Goal: Transaction & Acquisition: Purchase product/service

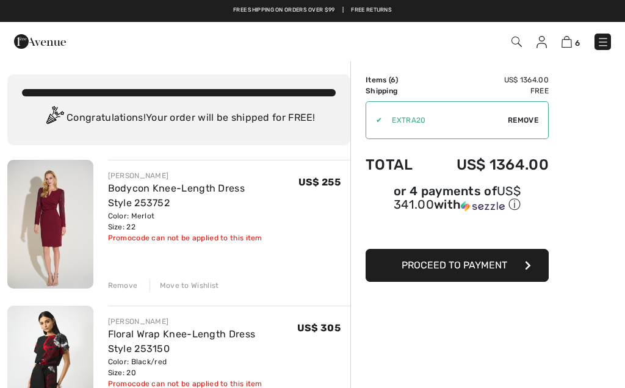
click at [125, 287] on div "Remove" at bounding box center [123, 285] width 30 height 11
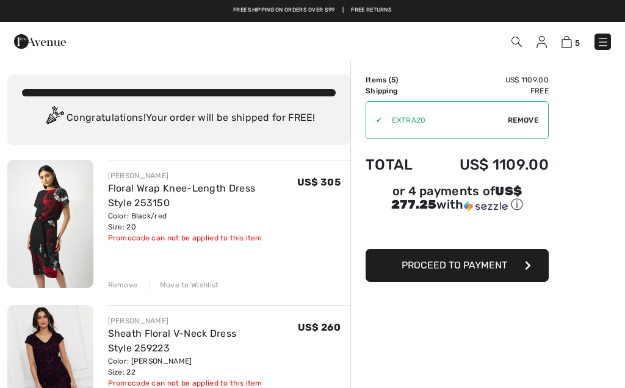
click at [126, 285] on div "Remove" at bounding box center [123, 285] width 30 height 11
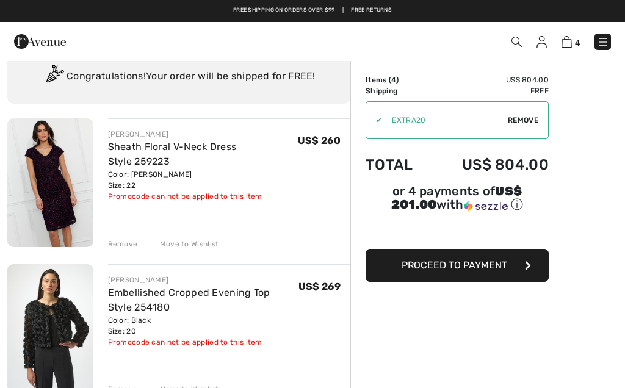
scroll to position [18, 0]
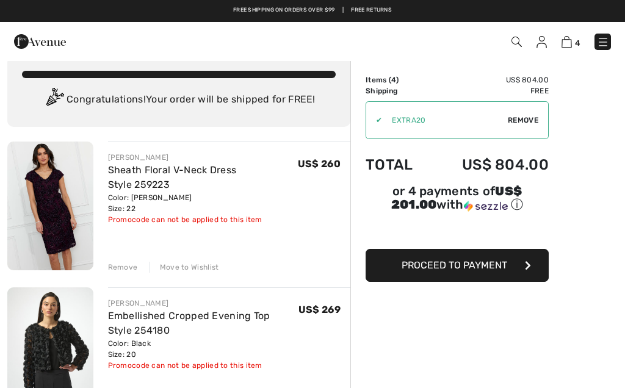
click at [120, 268] on div "Remove" at bounding box center [123, 267] width 30 height 11
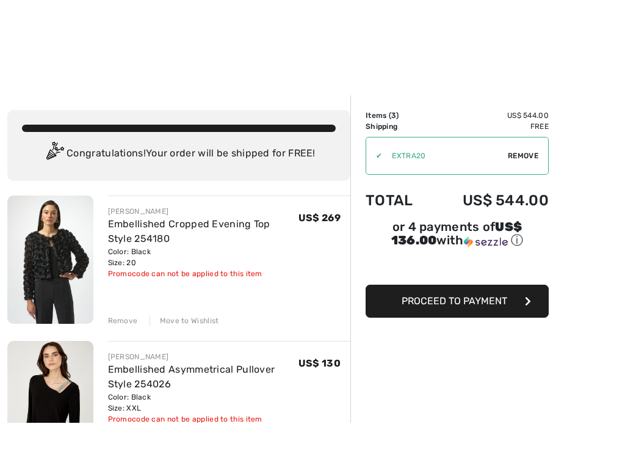
scroll to position [12, 0]
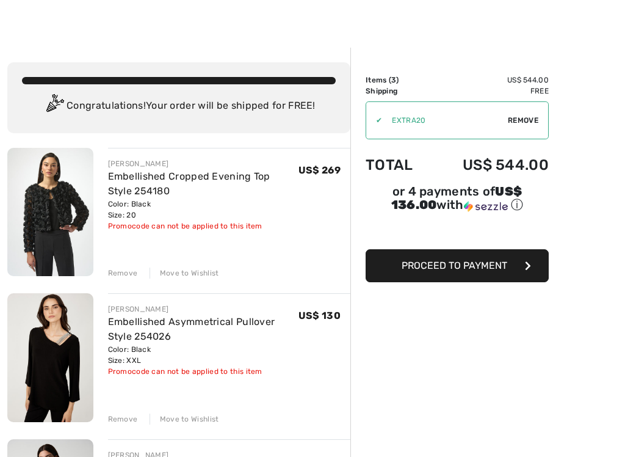
click at [188, 388] on div "Move to Wishlist" at bounding box center [185, 418] width 70 height 11
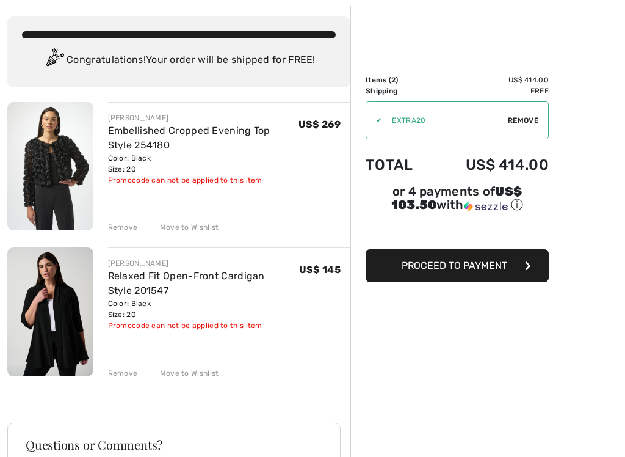
scroll to position [60, 0]
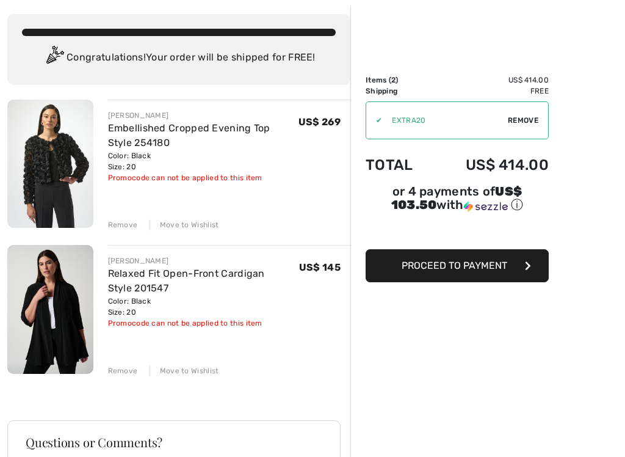
click at [126, 227] on div "Remove" at bounding box center [123, 224] width 30 height 11
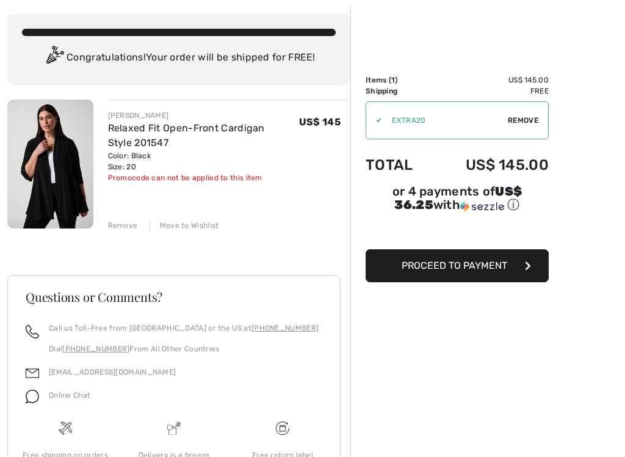
click at [410, 273] on button "Proceed to Payment" at bounding box center [457, 265] width 183 height 33
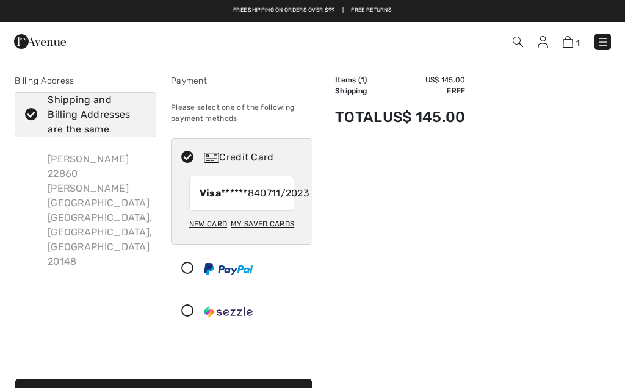
click at [209, 234] on div "New Card" at bounding box center [208, 224] width 38 height 21
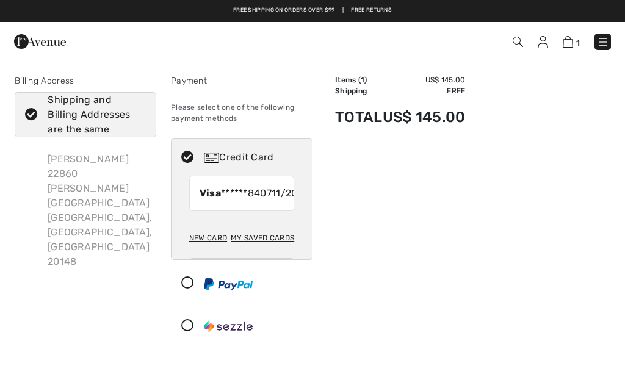
radio input "true"
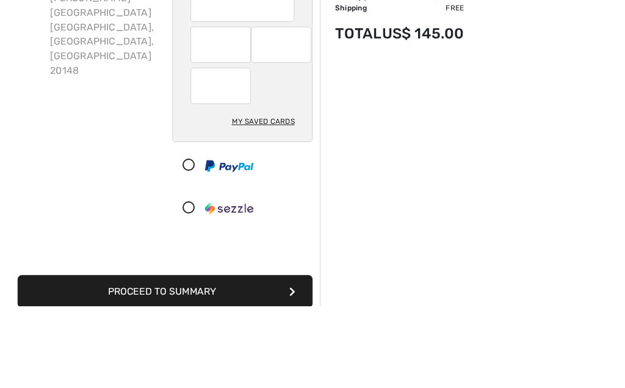
scroll to position [191, 0]
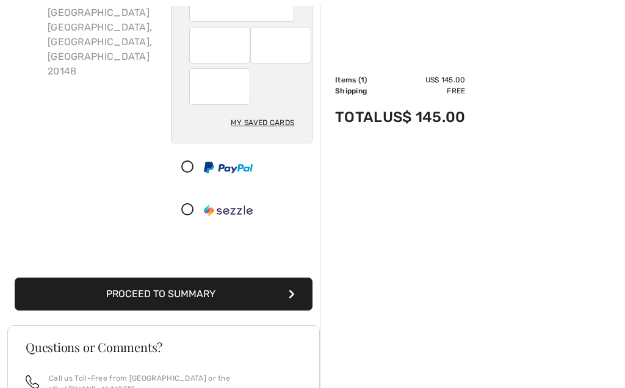
click at [246, 299] on button "Proceed to Summary" at bounding box center [164, 294] width 298 height 33
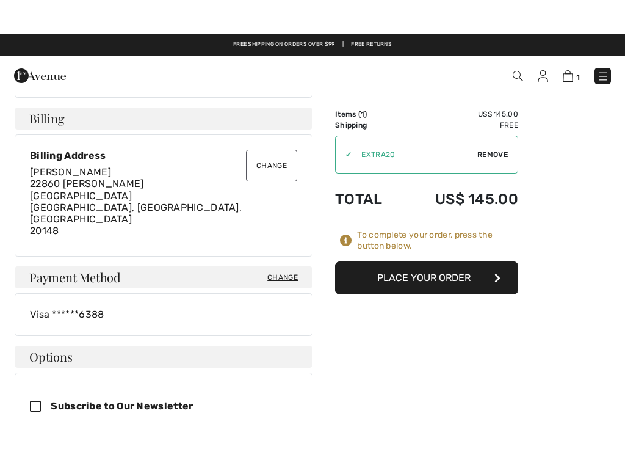
scroll to position [315, 0]
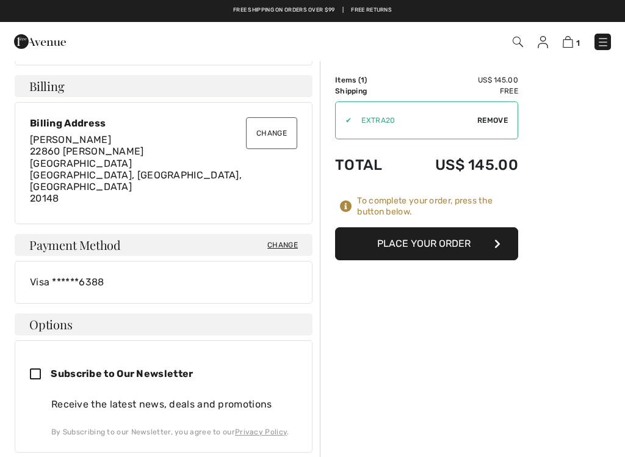
click at [352, 118] on div "✔" at bounding box center [344, 120] width 16 height 11
click at [493, 122] on span "Remove" at bounding box center [492, 120] width 31 height 11
click at [491, 121] on span "Apply" at bounding box center [496, 120] width 24 height 11
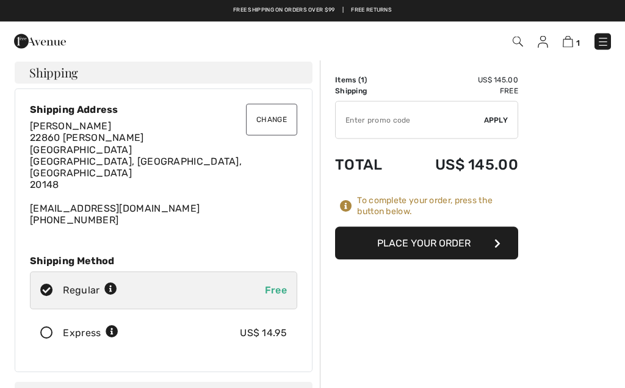
scroll to position [0, 0]
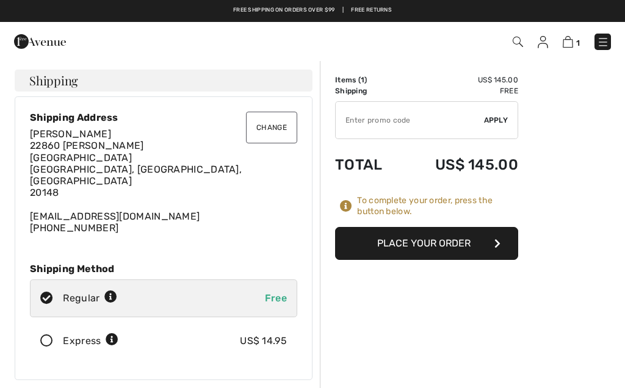
click at [358, 120] on input "TEXT" at bounding box center [410, 120] width 148 height 37
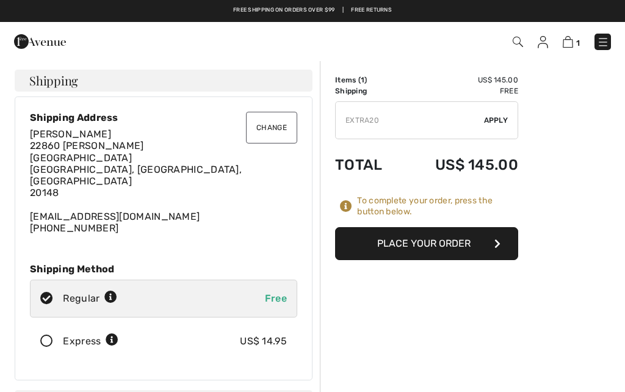
type input "EXTRA20"
click at [495, 120] on span "Apply" at bounding box center [496, 120] width 24 height 11
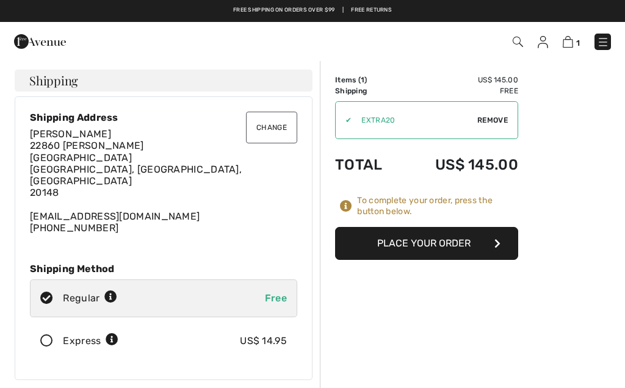
click at [488, 238] on button "Place Your Order" at bounding box center [426, 243] width 183 height 33
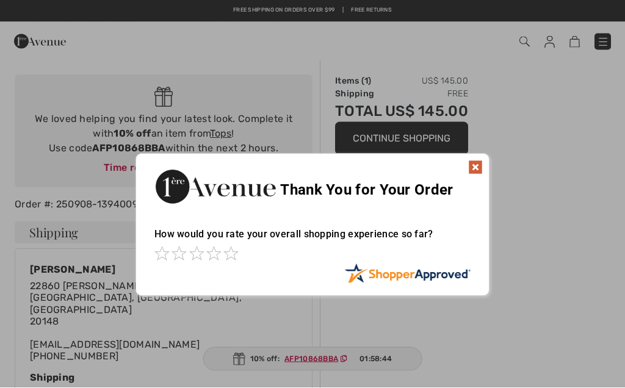
click at [245, 260] on div at bounding box center [312, 255] width 316 height 17
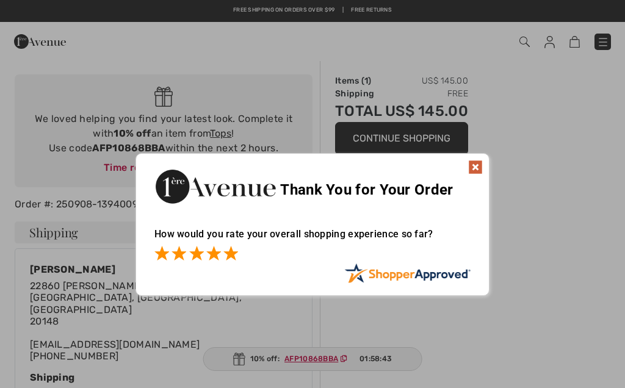
click at [227, 260] on span at bounding box center [230, 253] width 15 height 15
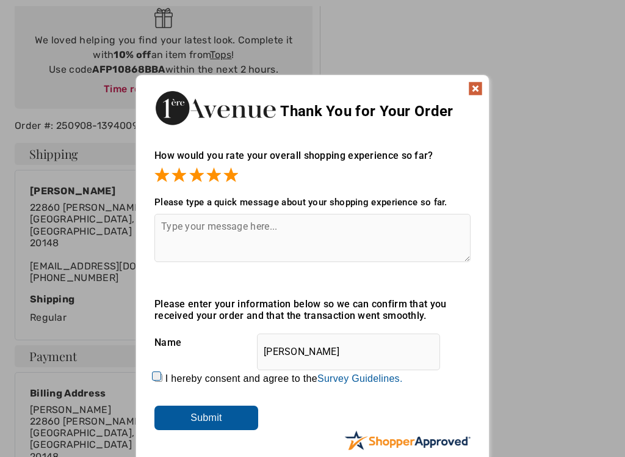
scroll to position [169, 0]
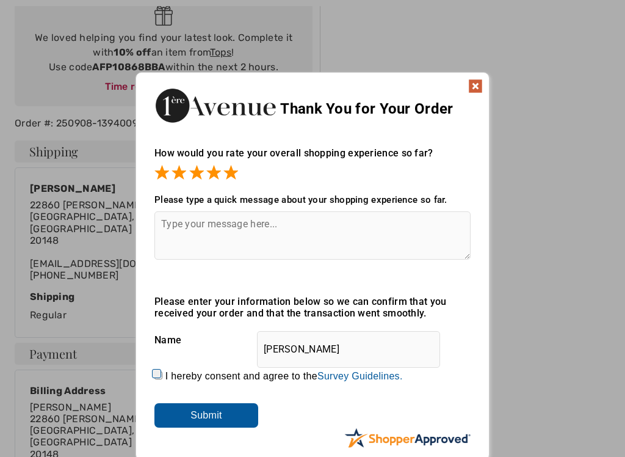
click at [162, 371] on input "I hereby consent and agree to the By submitting a review, you grant permission …" at bounding box center [158, 375] width 8 height 8
checkbox input "true"
click at [203, 416] on input "Submit" at bounding box center [206, 415] width 104 height 24
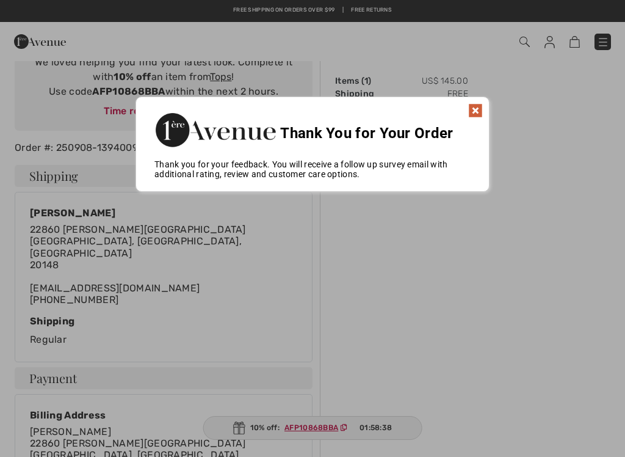
scroll to position [143, 0]
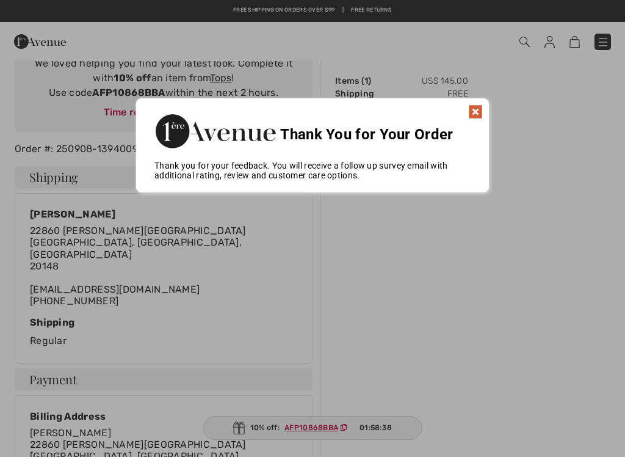
click at [478, 111] on img at bounding box center [475, 111] width 15 height 15
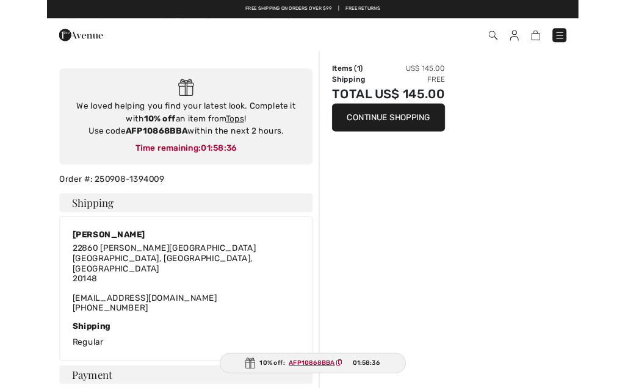
scroll to position [0, 0]
